Goal: Task Accomplishment & Management: Manage account settings

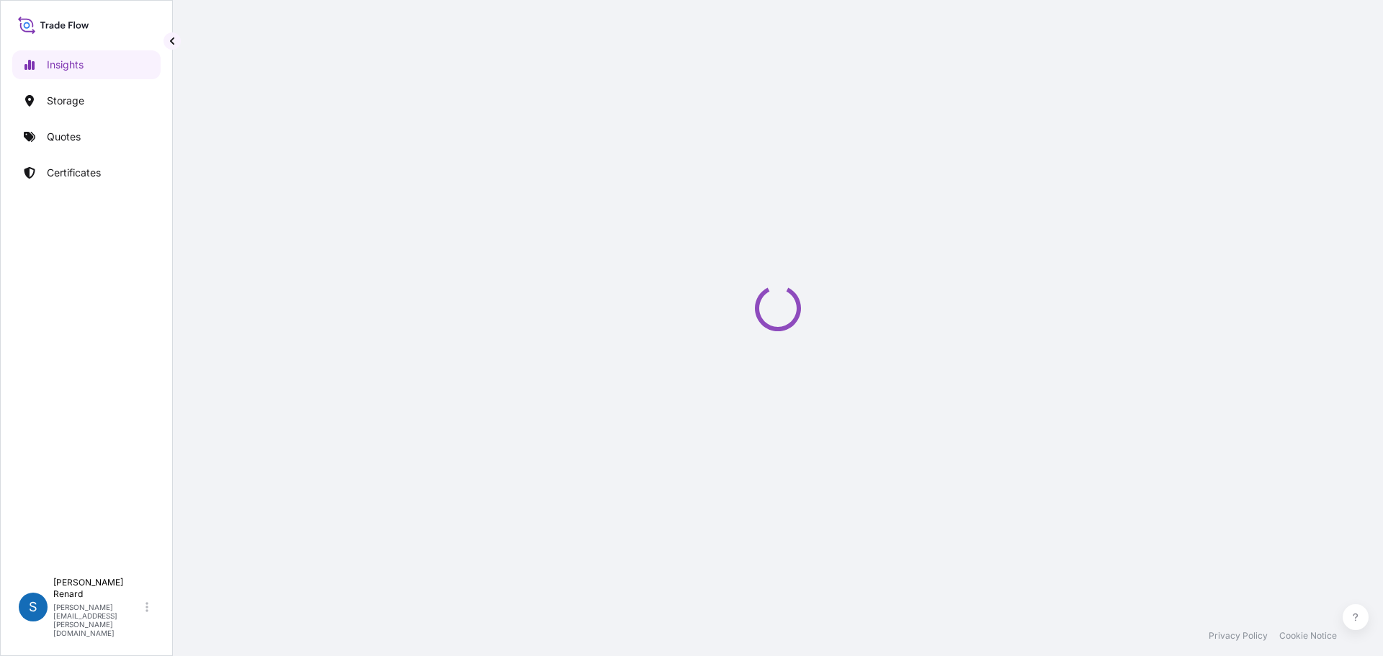
select select "2025"
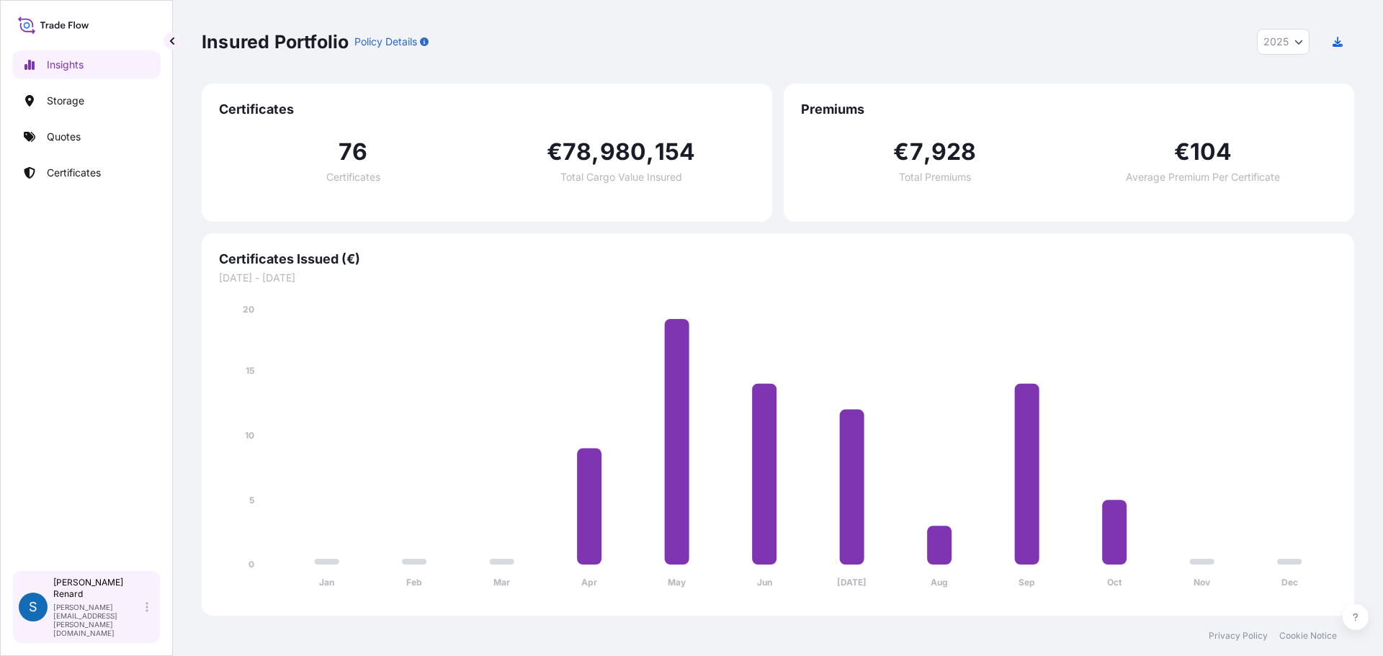
click at [145, 612] on div "[PERSON_NAME] [PERSON_NAME][EMAIL_ADDRESS][PERSON_NAME][DOMAIN_NAME]" at bounding box center [103, 607] width 101 height 61
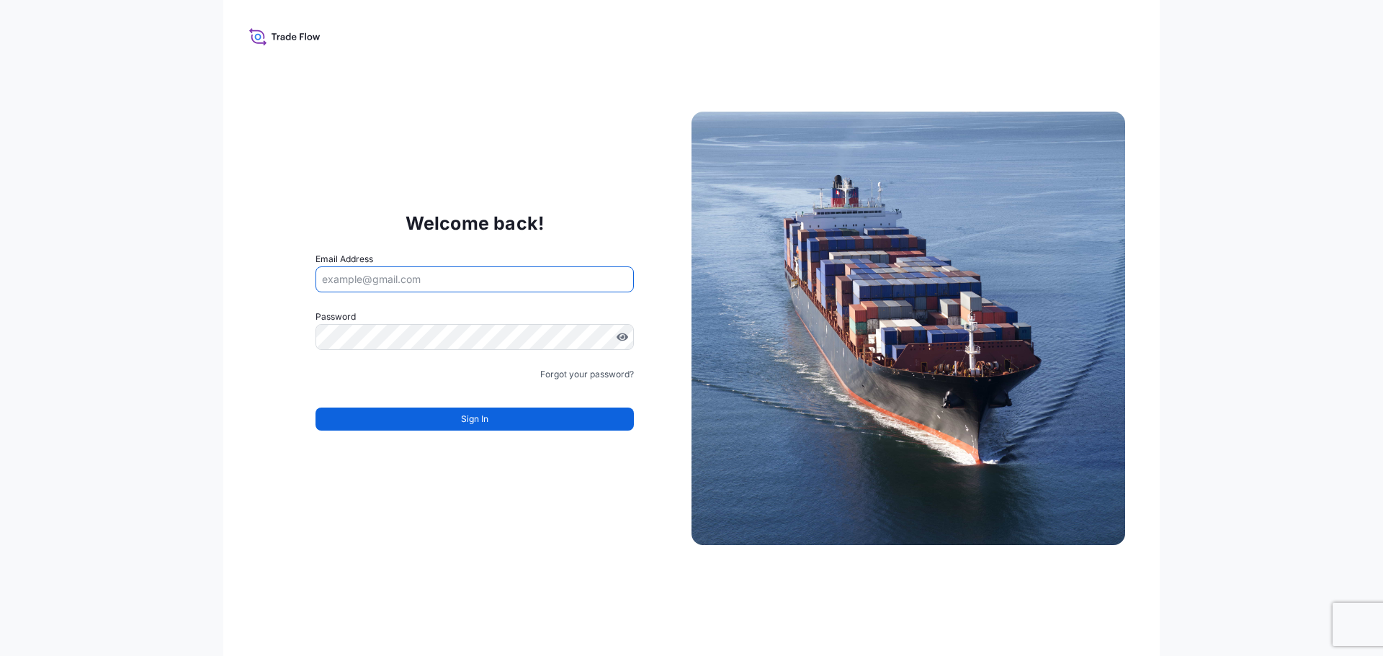
click at [433, 284] on input "Email Address" at bounding box center [474, 279] width 318 height 26
drag, startPoint x: 431, startPoint y: 286, endPoint x: 411, endPoint y: 285, distance: 20.2
click at [411, 285] on input "[EMAIL_ADDRESS][DOMAIN_NAME]" at bounding box center [474, 279] width 318 height 26
type input "[PERSON_NAME][EMAIL_ADDRESS][DOMAIN_NAME]"
click at [550, 367] on link "Forgot your password?" at bounding box center [587, 374] width 94 height 14
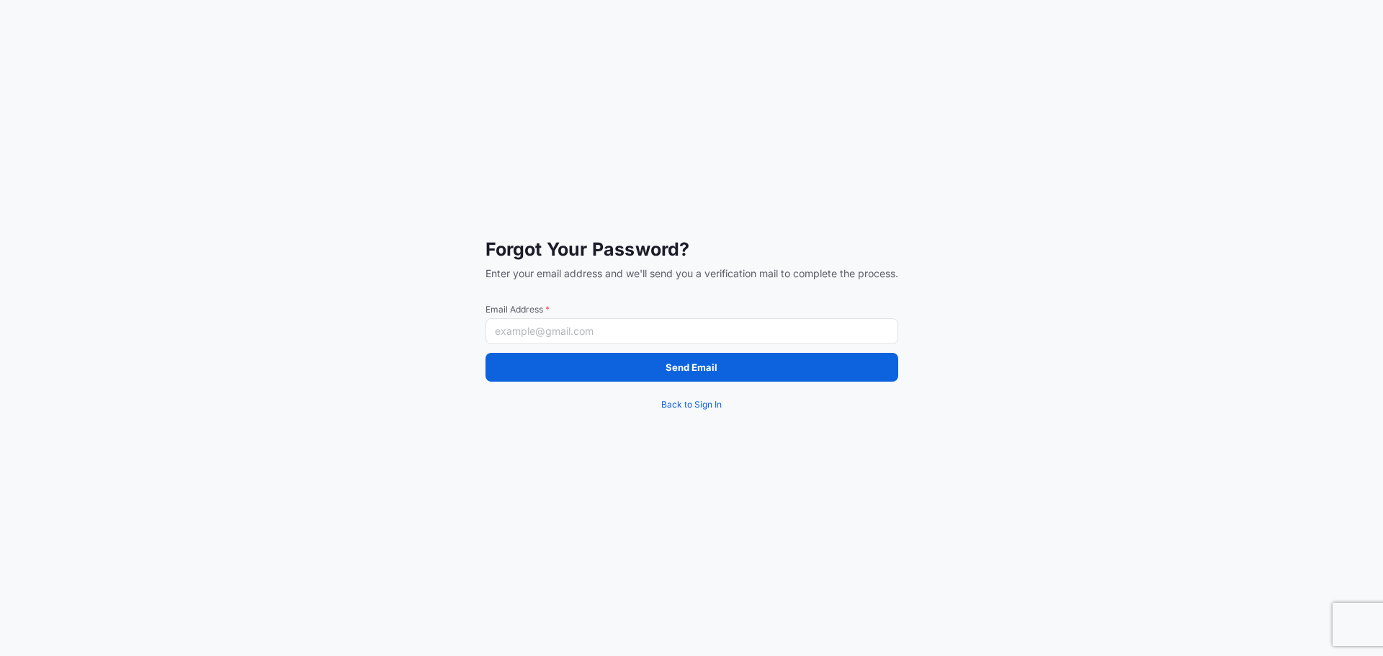
click at [575, 330] on input "Email Address *" at bounding box center [691, 331] width 413 height 26
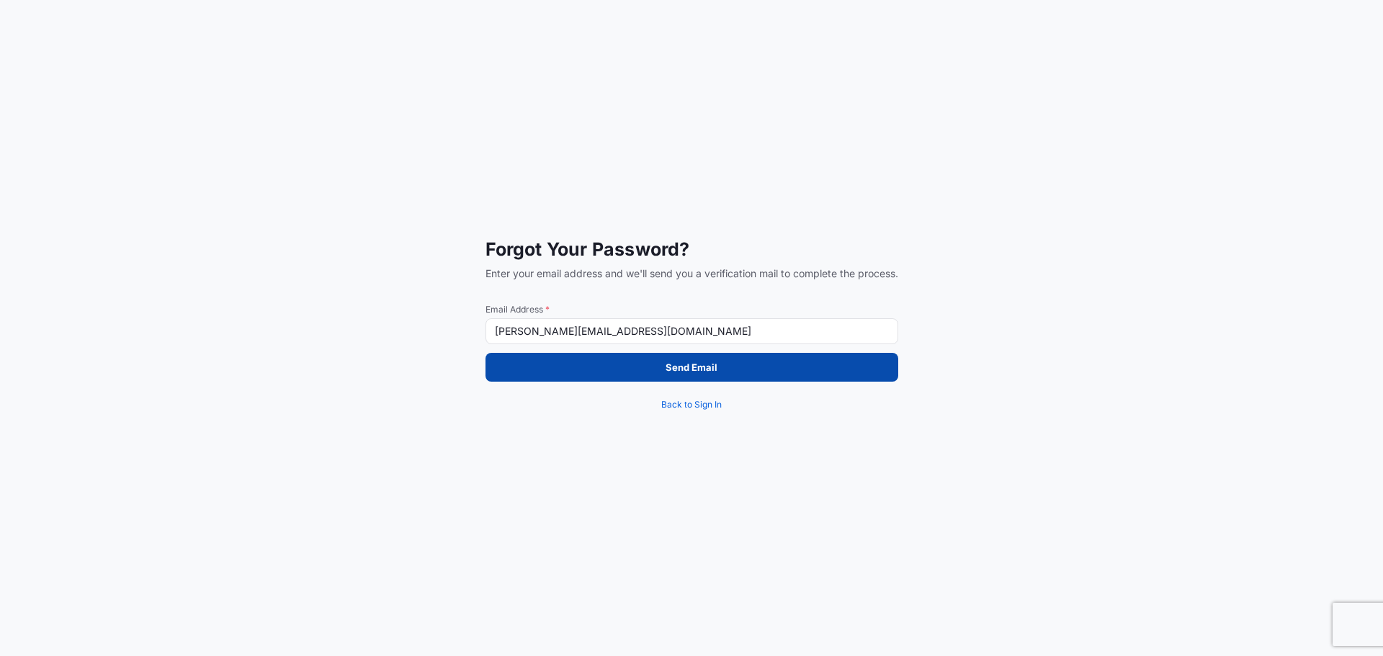
type input "[PERSON_NAME][EMAIL_ADDRESS][DOMAIN_NAME]"
click at [645, 360] on button "Send Email" at bounding box center [691, 367] width 413 height 29
